Goal: Transaction & Acquisition: Purchase product/service

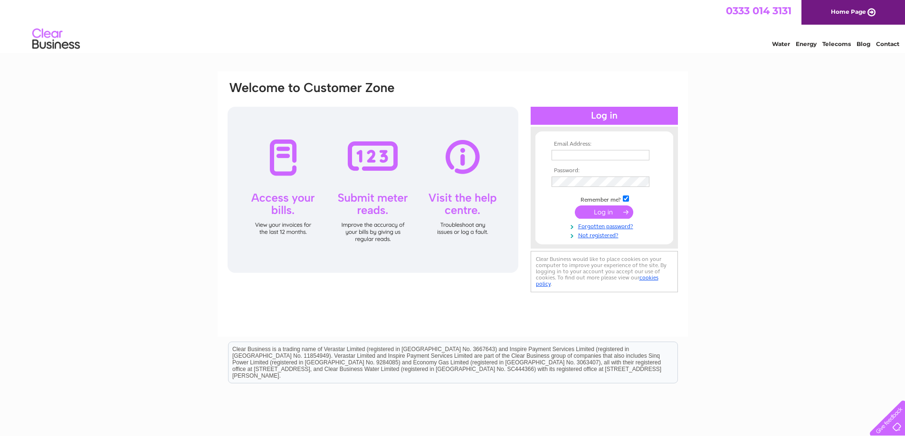
type input "russell@afas.co.uk"
click at [597, 214] on input "submit" at bounding box center [604, 212] width 58 height 13
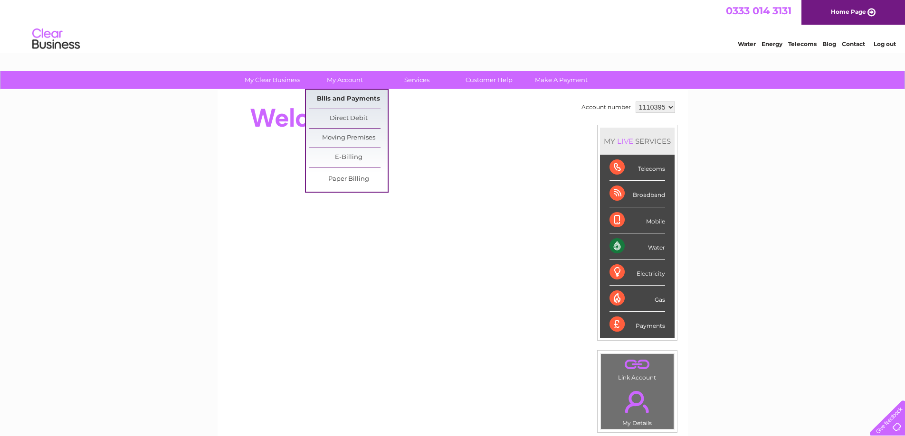
click at [360, 101] on link "Bills and Payments" at bounding box center [348, 99] width 78 height 19
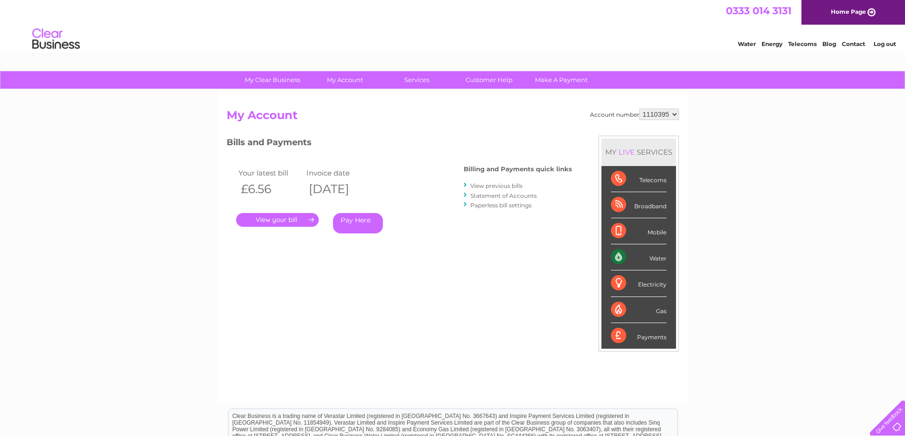
click at [358, 225] on link "Pay Here" at bounding box center [358, 223] width 50 height 20
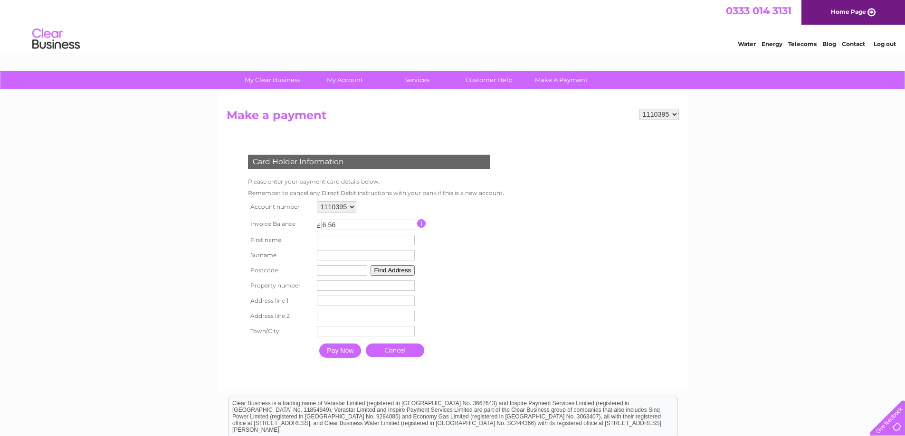
click at [360, 237] on input "text" at bounding box center [366, 240] width 98 height 10
type input "Russell"
type input "Heron"
type input "AB15 9HJ"
type input "5"
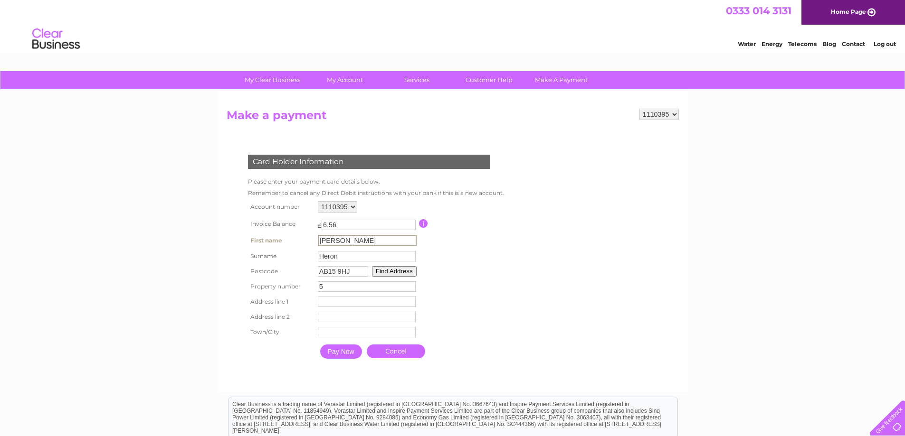
type input "5 Hillview Terrace"
type input "Cults"
type input "Aberdeen"
drag, startPoint x: 361, startPoint y: 272, endPoint x: 331, endPoint y: 270, distance: 30.4
click at [331, 270] on input "AB15 9HJ" at bounding box center [342, 270] width 50 height 10
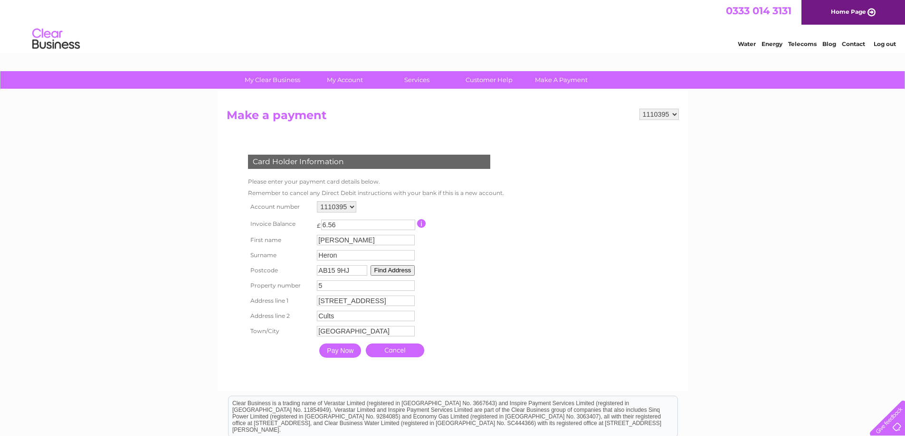
type input "AB11 5RW"
click at [395, 272] on button "Find Address" at bounding box center [392, 270] width 45 height 10
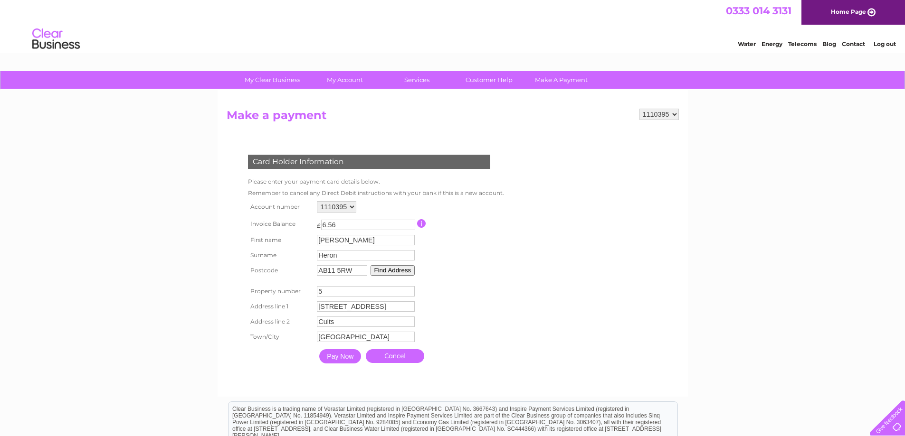
click at [387, 271] on button "Find Address" at bounding box center [392, 270] width 45 height 10
drag, startPoint x: 383, startPoint y: 292, endPoint x: 274, endPoint y: 277, distance: 110.2
click at [274, 277] on tbody "Account number 1110395 Invoice Balance £ 6.56 Russell 5" at bounding box center [374, 284] width 256 height 170
drag, startPoint x: 375, startPoint y: 306, endPoint x: 199, endPoint y: 287, distance: 176.8
click at [199, 287] on div "My Clear Business Login Details My Details My Preferences Link Account My Accou…" at bounding box center [452, 315] width 905 height 489
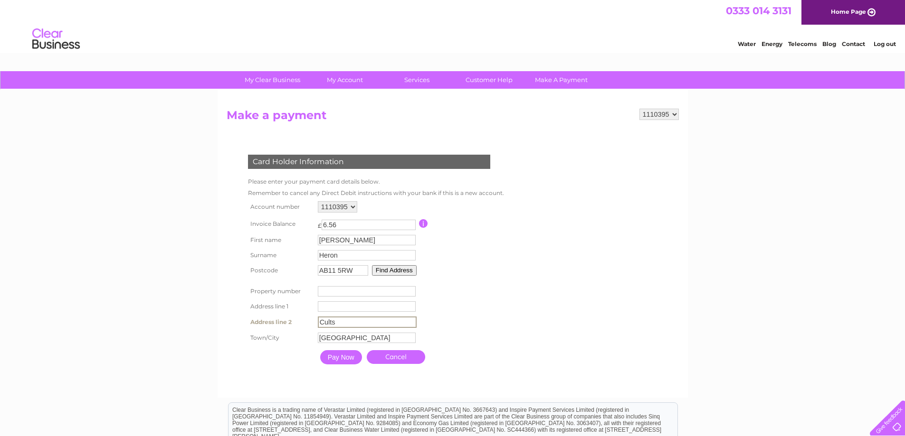
drag, startPoint x: 346, startPoint y: 322, endPoint x: 259, endPoint y: 312, distance: 87.5
click at [259, 312] on tbody "Account number 1110395 Invoice Balance £ 6.56 Russell" at bounding box center [375, 284] width 259 height 171
drag, startPoint x: 353, startPoint y: 334, endPoint x: 265, endPoint y: 315, distance: 89.4
click at [265, 315] on tbody "Account number 1110395 Invoice Balance £ 6.56 Russell" at bounding box center [375, 284] width 259 height 171
click at [388, 273] on button "Find Address" at bounding box center [394, 270] width 45 height 10
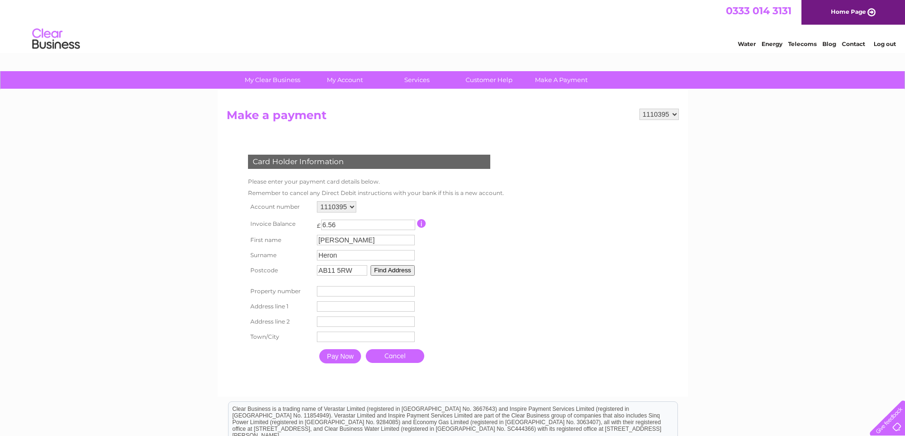
click at [355, 272] on input "AB11 5RW" at bounding box center [342, 270] width 50 height 10
click at [338, 272] on input "AB11 5RW" at bounding box center [342, 270] width 50 height 10
type input "AB115RW"
click at [382, 273] on button "Find Address" at bounding box center [392, 270] width 45 height 10
click at [368, 294] on input "number" at bounding box center [366, 291] width 98 height 10
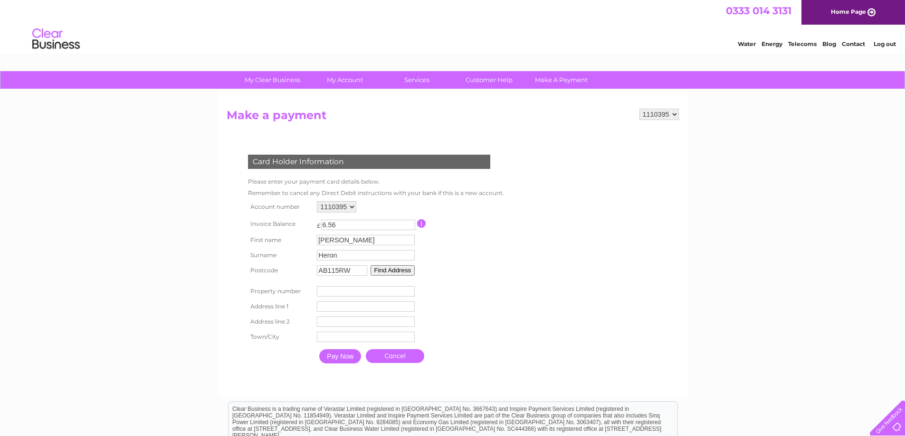
click at [367, 292] on input "number" at bounding box center [366, 291] width 98 height 10
drag, startPoint x: 349, startPoint y: 271, endPoint x: 304, endPoint y: 267, distance: 44.8
click at [304, 267] on tr "Postcode AB115RW Find Address" at bounding box center [374, 270] width 256 height 15
click at [330, 272] on input "text" at bounding box center [342, 270] width 50 height 10
type input "AB11 5RW"
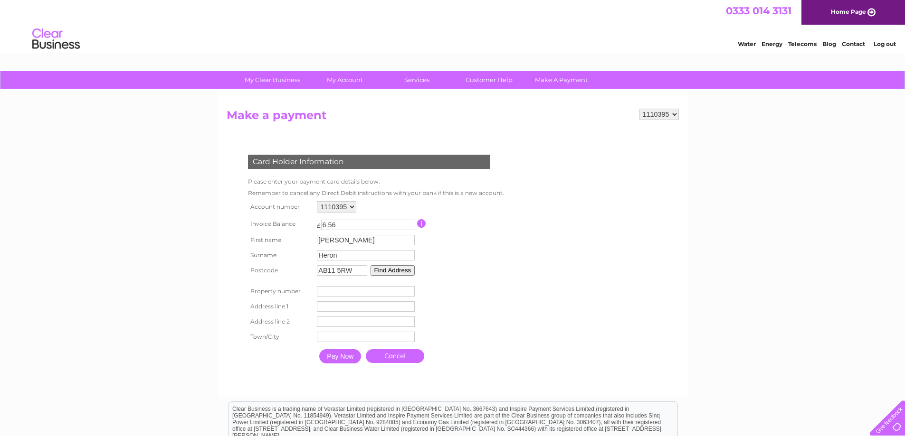
type input "Aberdeen First Aid School, Norton Centre, Poynernook Road"
type input "Poynernook Road"
type input "Aberdeen"
click at [332, 359] on input "Pay Now" at bounding box center [340, 357] width 42 height 14
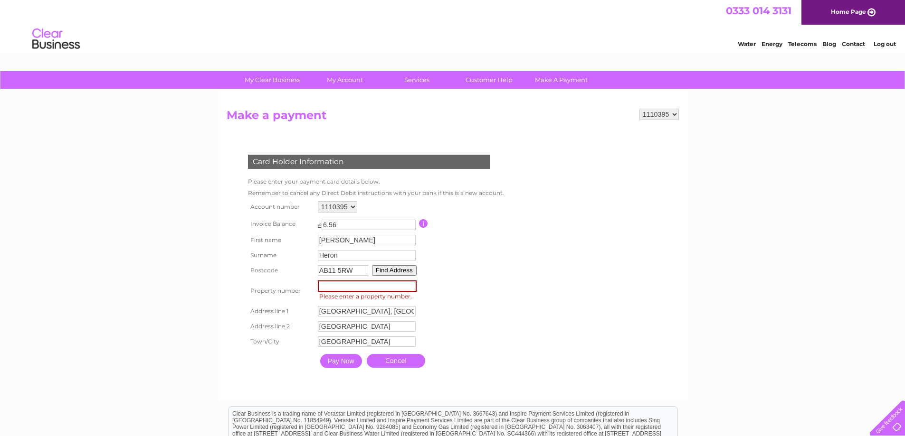
click at [341, 284] on input "number" at bounding box center [367, 286] width 99 height 11
type input "1"
click at [337, 360] on input "Pay Now" at bounding box center [341, 361] width 42 height 14
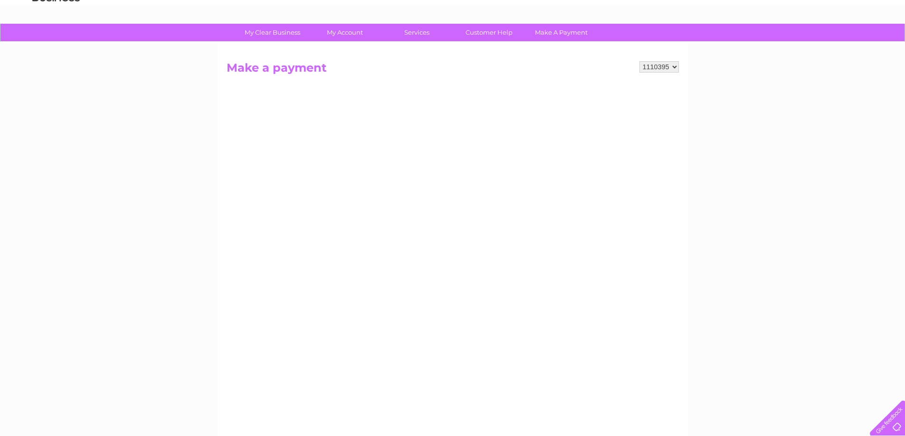
scroll to position [95, 0]
